Goal: Task Accomplishment & Management: Manage account settings

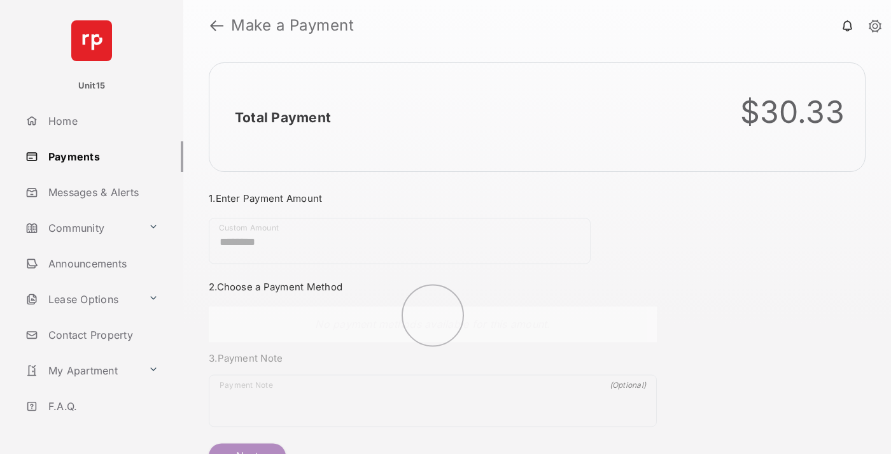
scroll to position [69, 0]
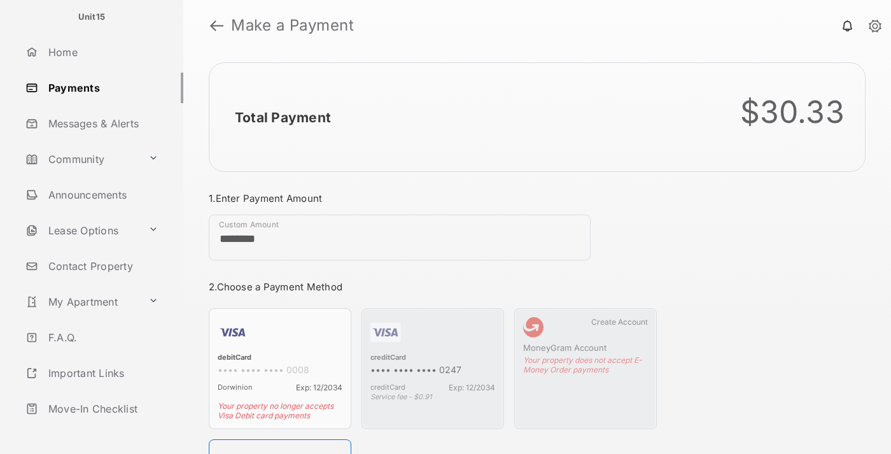
click at [99, 429] on link "Logout" at bounding box center [101, 444] width 163 height 31
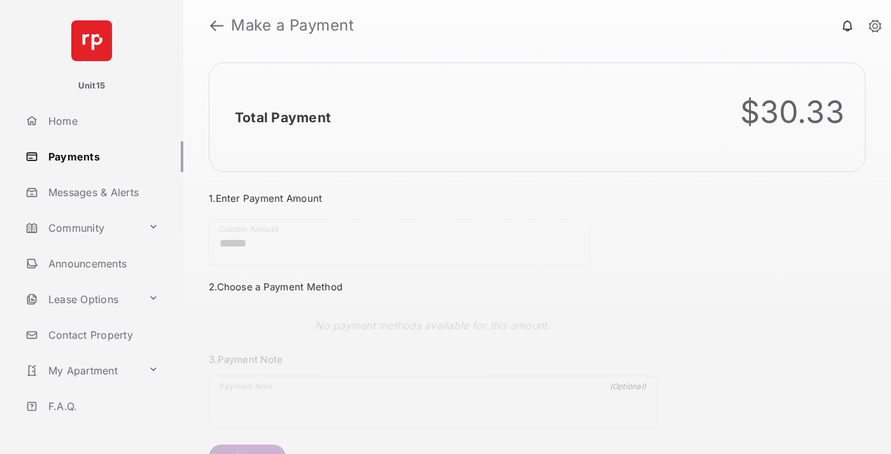
scroll to position [69, 0]
